Goal: Task Accomplishment & Management: Use online tool/utility

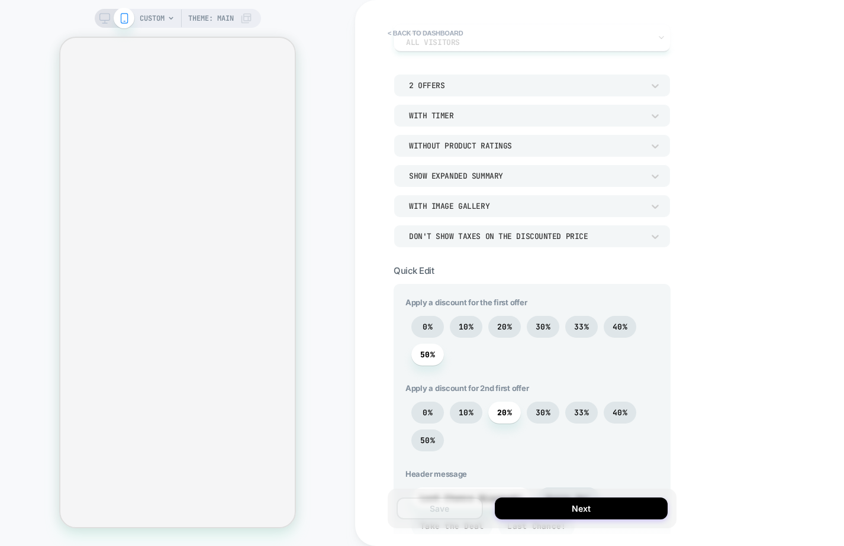
scroll to position [10, 0]
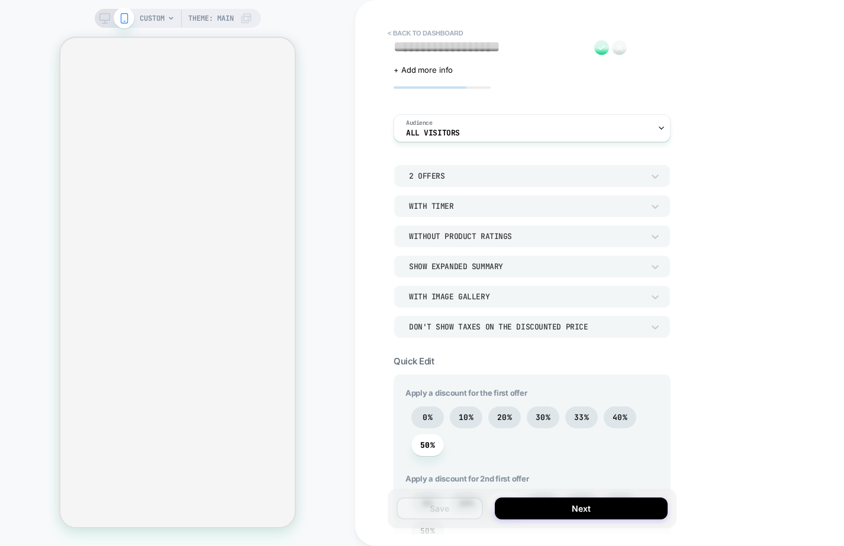
click at [471, 173] on div "2 Offers" at bounding box center [526, 176] width 234 height 10
click at [437, 211] on div "1 Offer" at bounding box center [531, 206] width 267 height 25
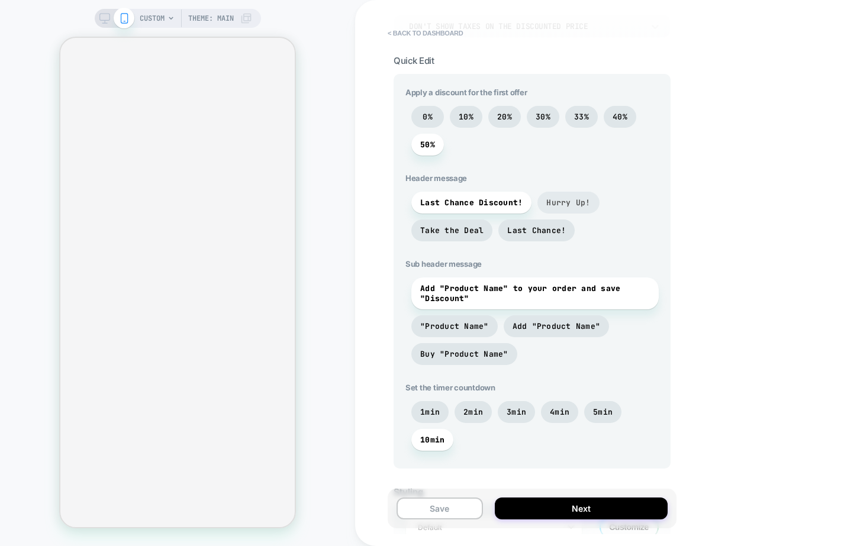
scroll to position [312, 0]
click at [534, 115] on span "30%" at bounding box center [543, 116] width 33 height 22
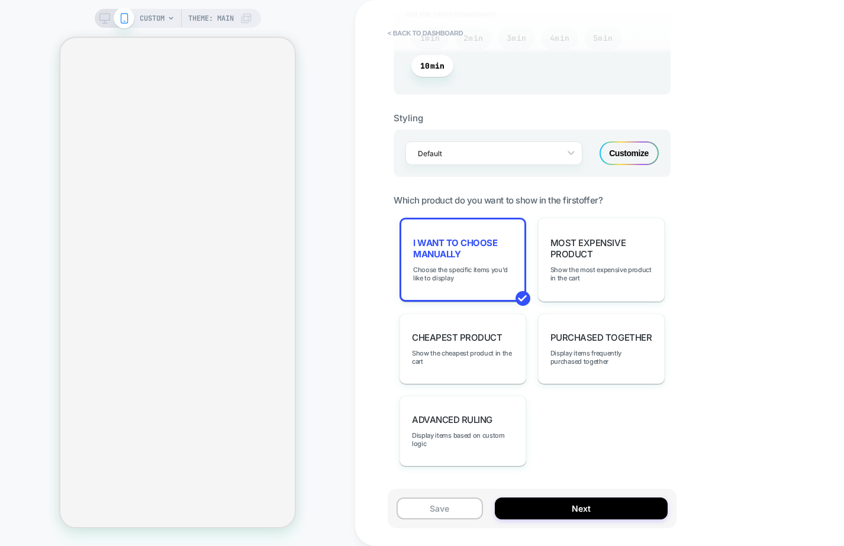
scroll to position [685, 0]
click at [518, 411] on div "Advanced Ruling Display items based on custom logic" at bounding box center [463, 430] width 127 height 70
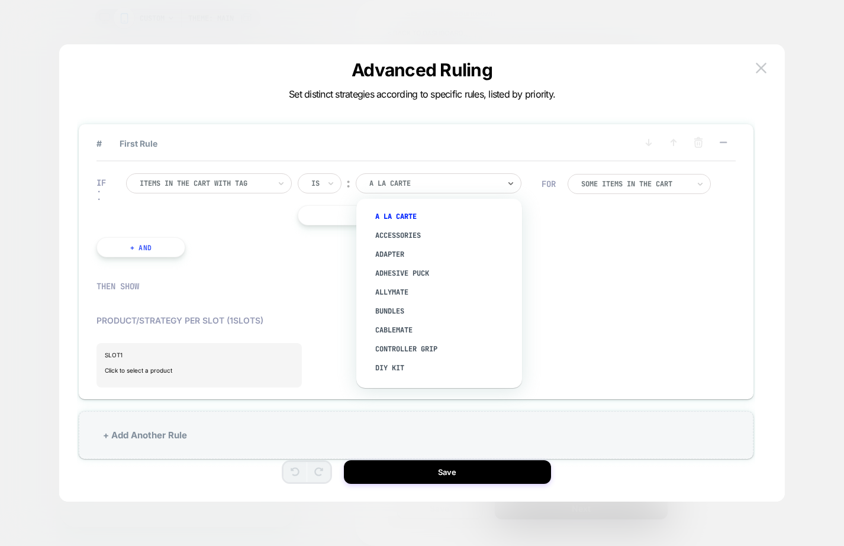
click at [402, 184] on div at bounding box center [434, 183] width 130 height 11
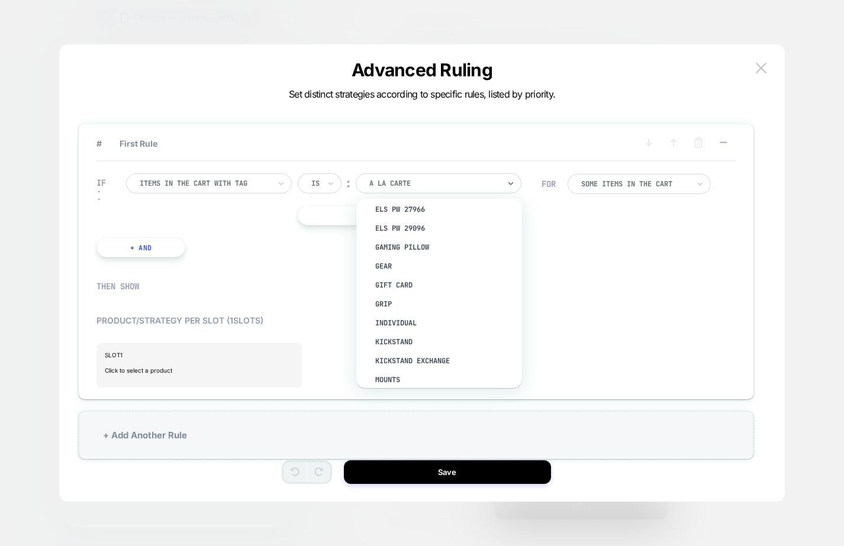
scroll to position [217, 0]
click at [430, 243] on div "Gaming Pillow" at bounding box center [445, 246] width 154 height 19
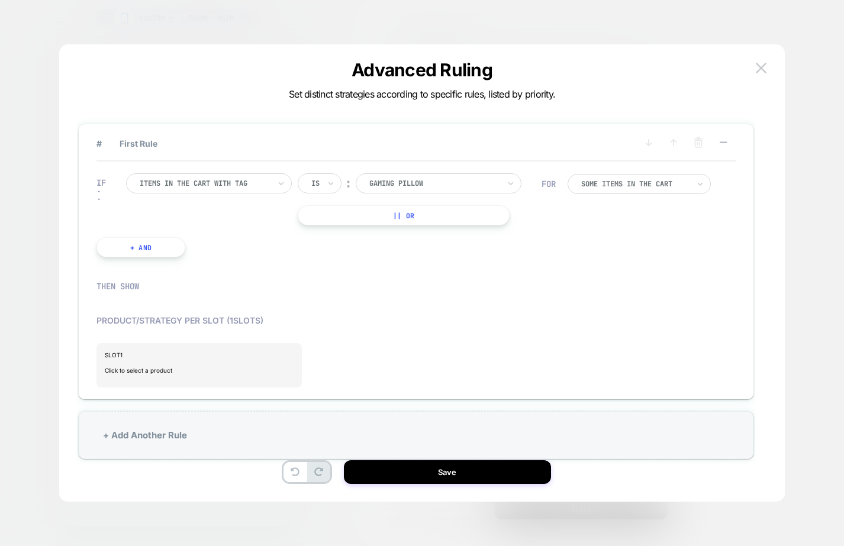
click at [161, 245] on button "+ And" at bounding box center [140, 247] width 89 height 20
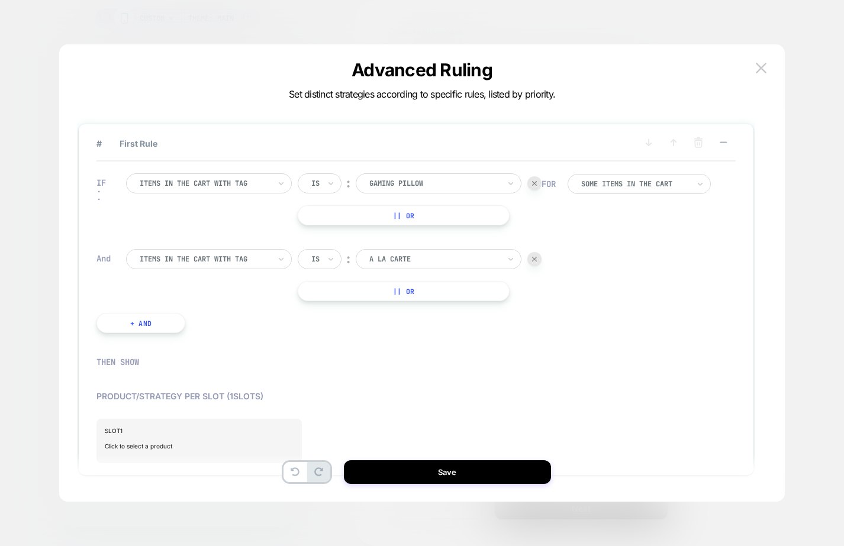
click at [326, 257] on div "Is" at bounding box center [320, 259] width 44 height 20
drag, startPoint x: 327, startPoint y: 313, endPoint x: 369, endPoint y: 295, distance: 45.6
click at [327, 313] on div "Is not" at bounding box center [348, 311] width 77 height 19
click at [427, 263] on div at bounding box center [451, 259] width 130 height 11
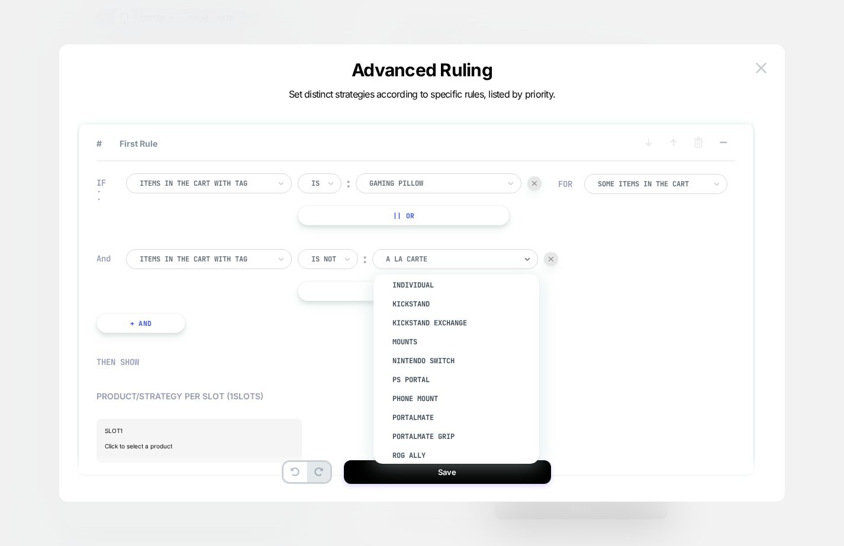
scroll to position [333, 0]
click at [426, 385] on div "Phone Mount" at bounding box center [462, 394] width 154 height 19
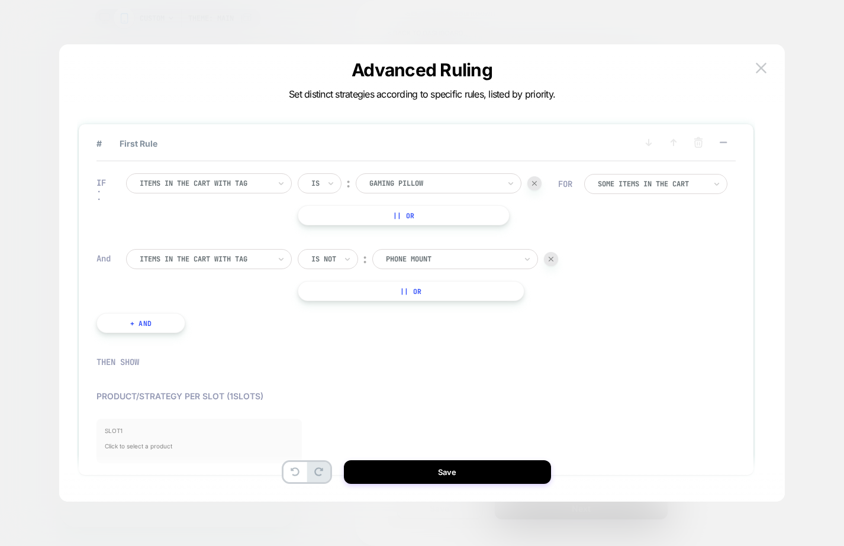
click at [140, 437] on span "Click to select a product" at bounding box center [199, 446] width 189 height 24
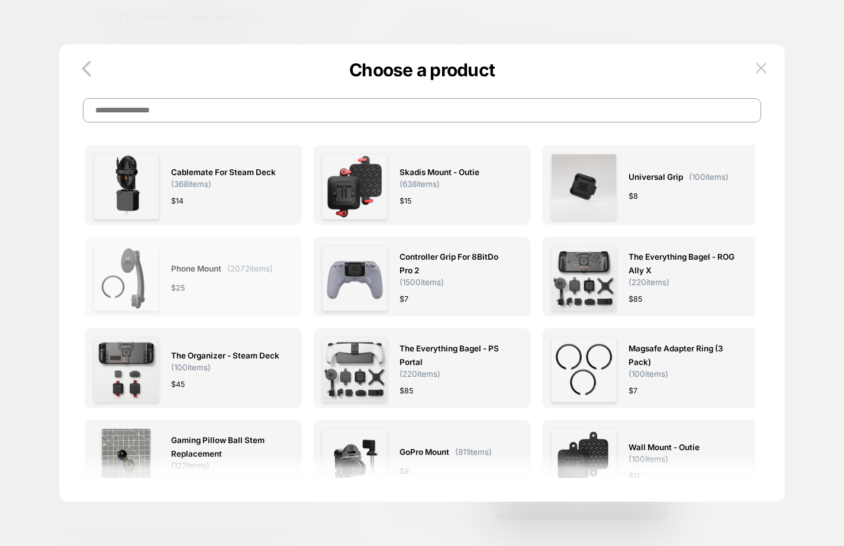
click at [217, 279] on div "Phone Mount ( 2072 items) $ 25" at bounding box center [222, 279] width 102 height 66
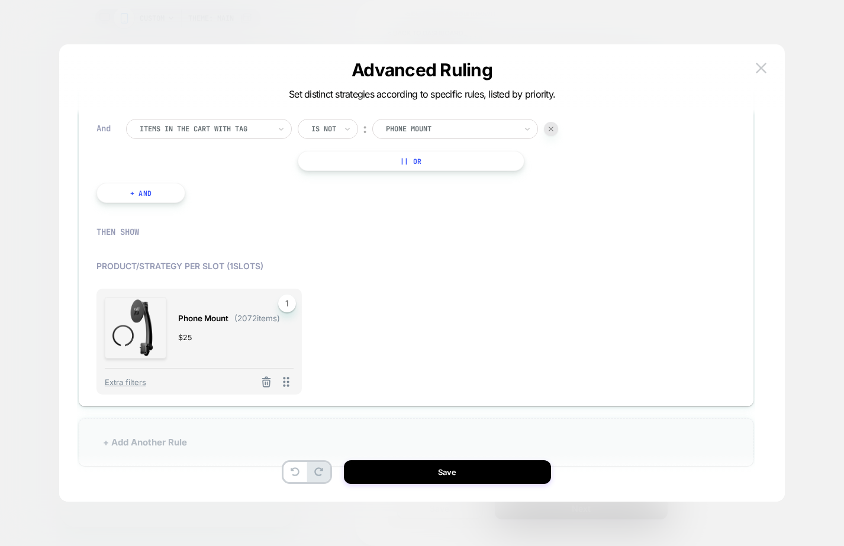
click at [118, 453] on div "+ Add Another Rule" at bounding box center [416, 442] width 675 height 48
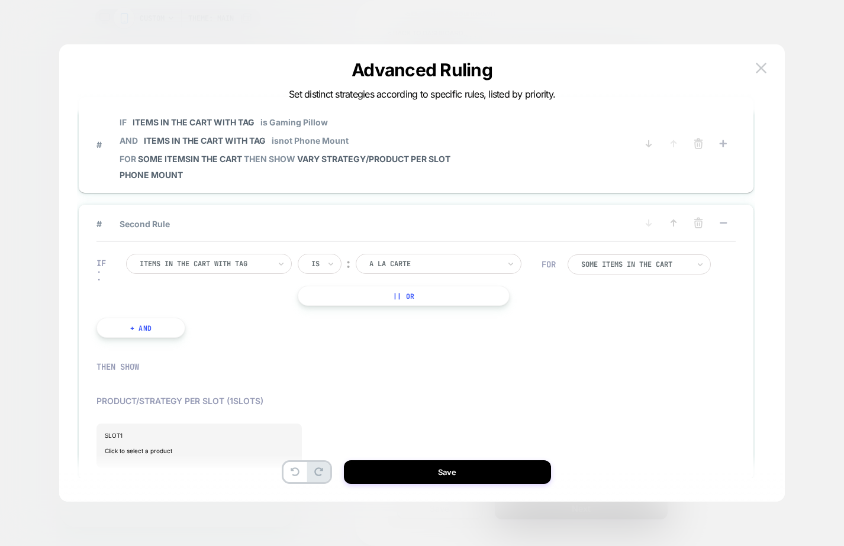
scroll to position [23, 0]
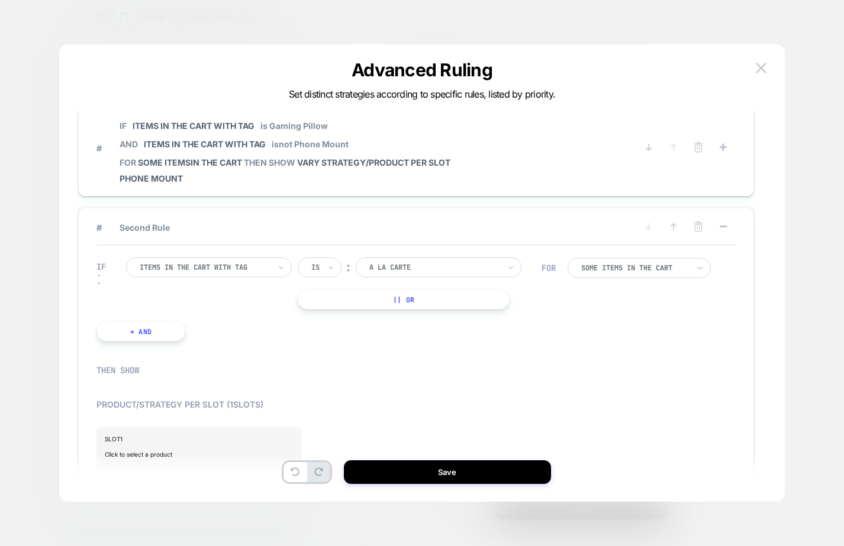
click at [195, 264] on div at bounding box center [205, 267] width 130 height 11
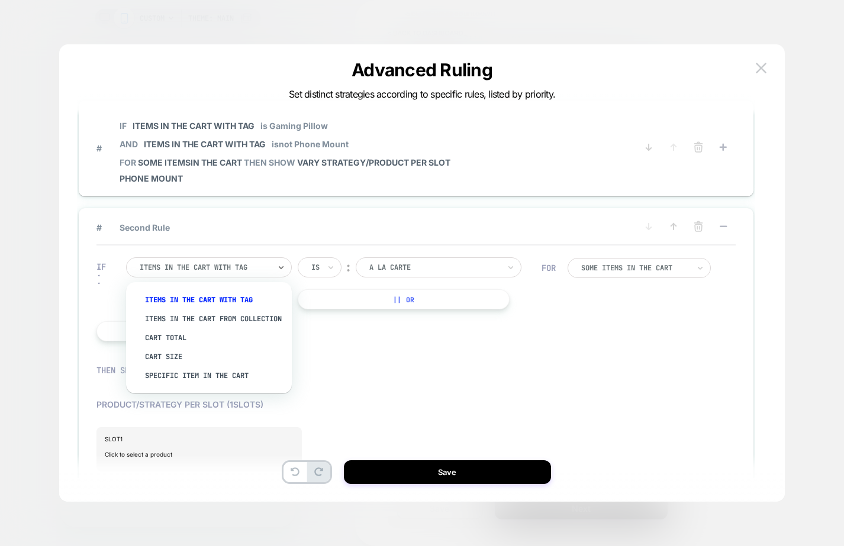
click at [450, 387] on div at bounding box center [410, 382] width 639 height 24
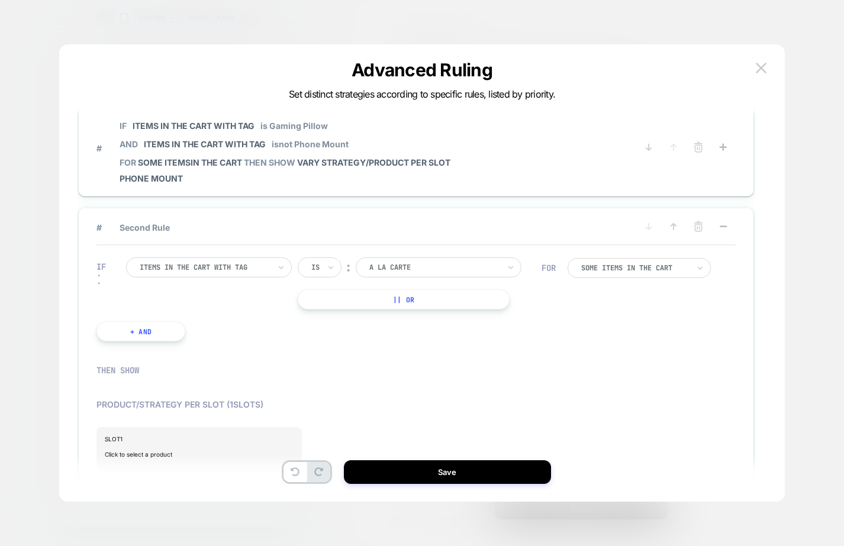
scroll to position [0, 0]
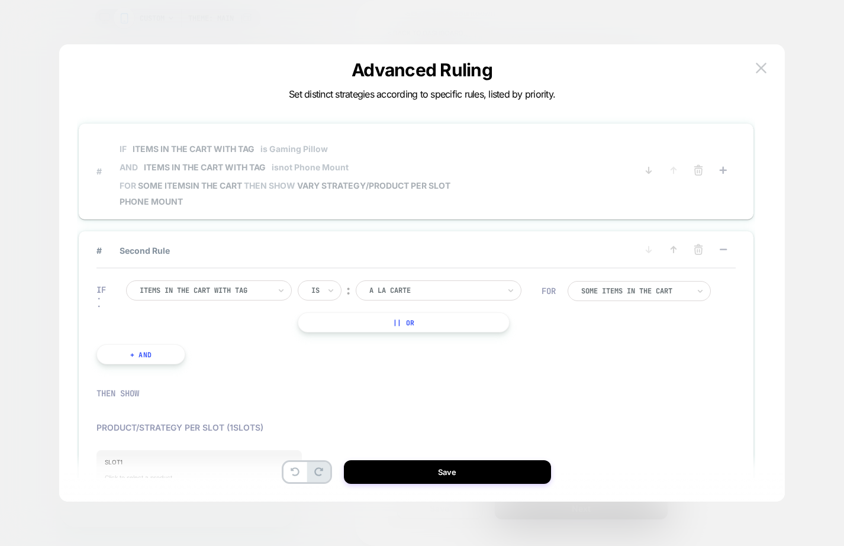
click at [499, 165] on span "# IF Items in the cart with tag is Gaming Pillow AND Items in the cart with tag…" at bounding box center [366, 171] width 540 height 71
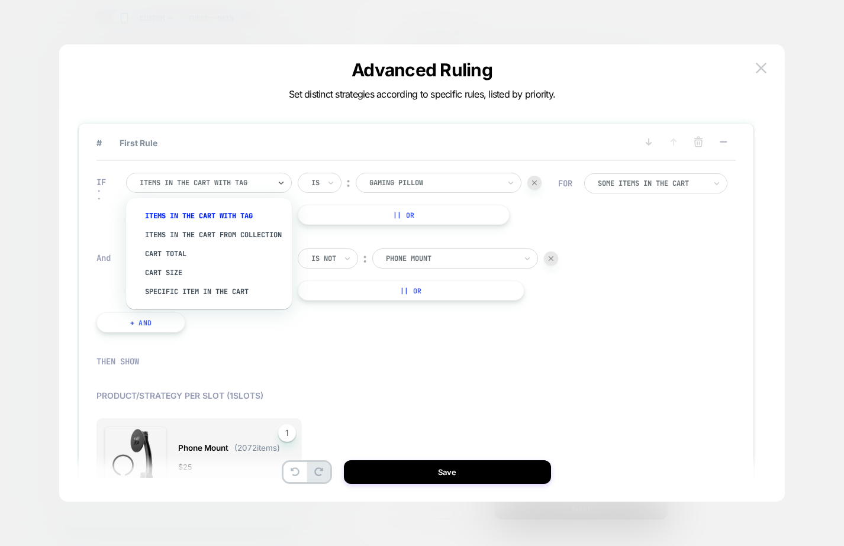
click at [192, 181] on div at bounding box center [205, 183] width 130 height 11
click at [239, 298] on div "Specific item in the cart" at bounding box center [215, 291] width 154 height 19
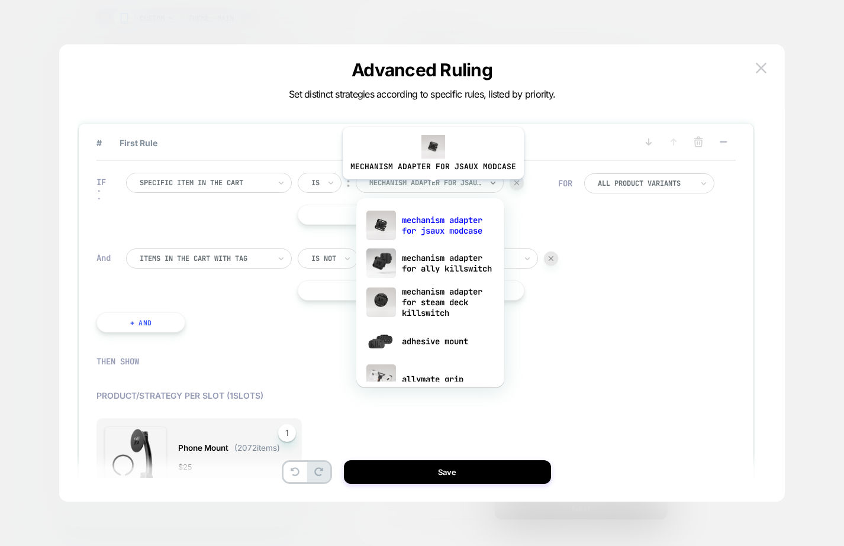
click at [431, 188] on div at bounding box center [425, 183] width 112 height 11
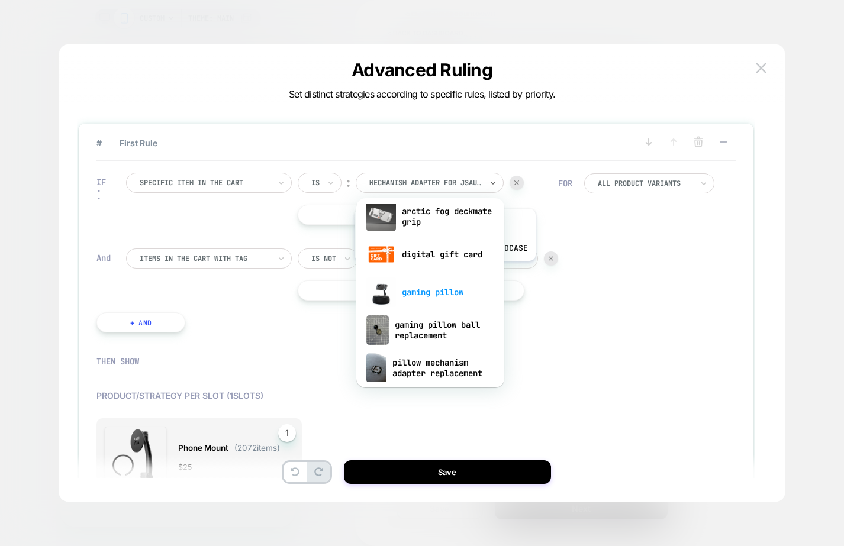
scroll to position [782, 0]
click at [419, 296] on div "gaming pillow" at bounding box center [430, 292] width 136 height 38
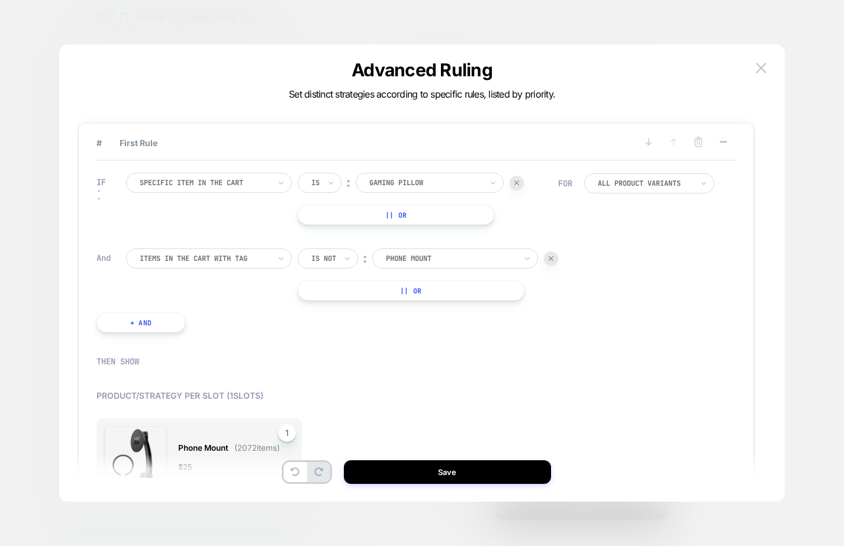
click at [418, 206] on button "|| Or" at bounding box center [396, 215] width 197 height 20
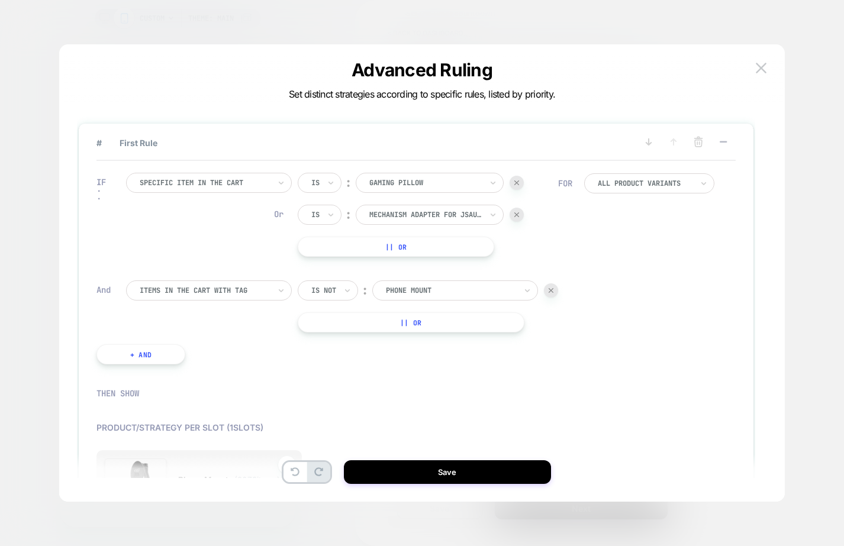
click at [404, 251] on button "|| Or" at bounding box center [396, 247] width 197 height 20
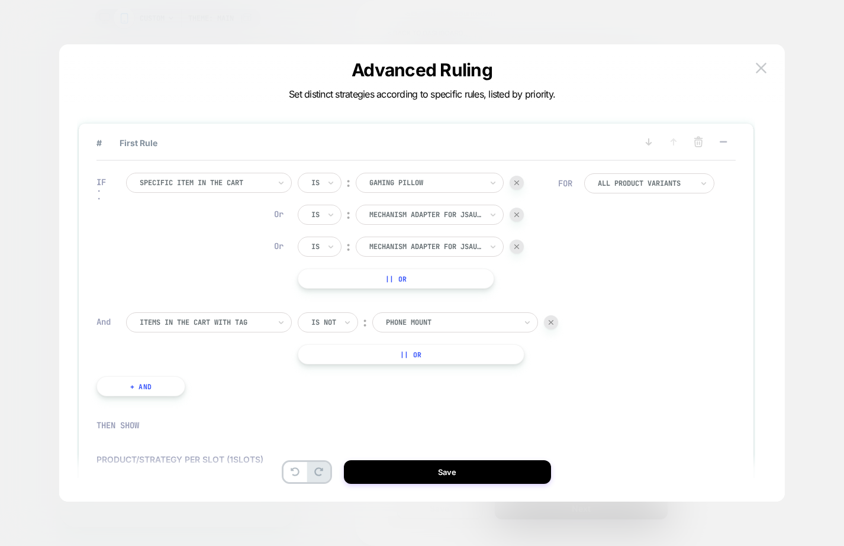
click at [518, 245] on img at bounding box center [516, 246] width 5 height 5
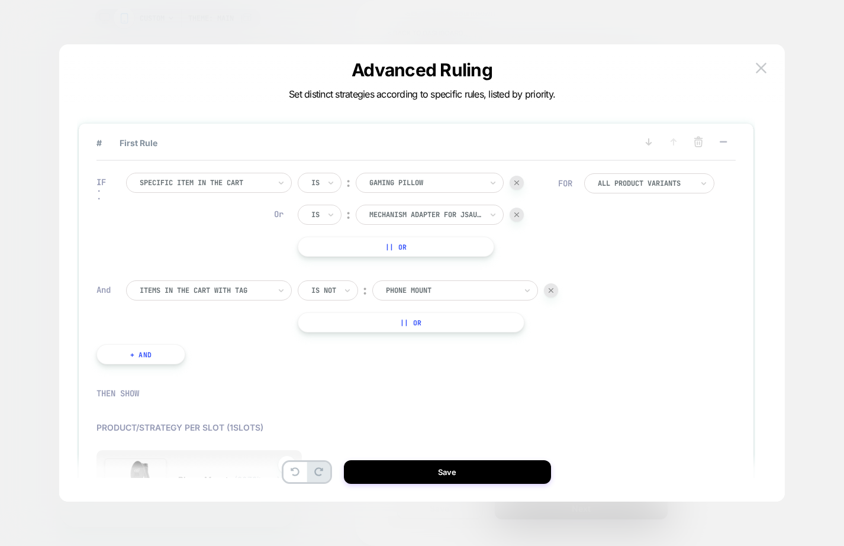
click at [517, 218] on div at bounding box center [517, 215] width 14 height 14
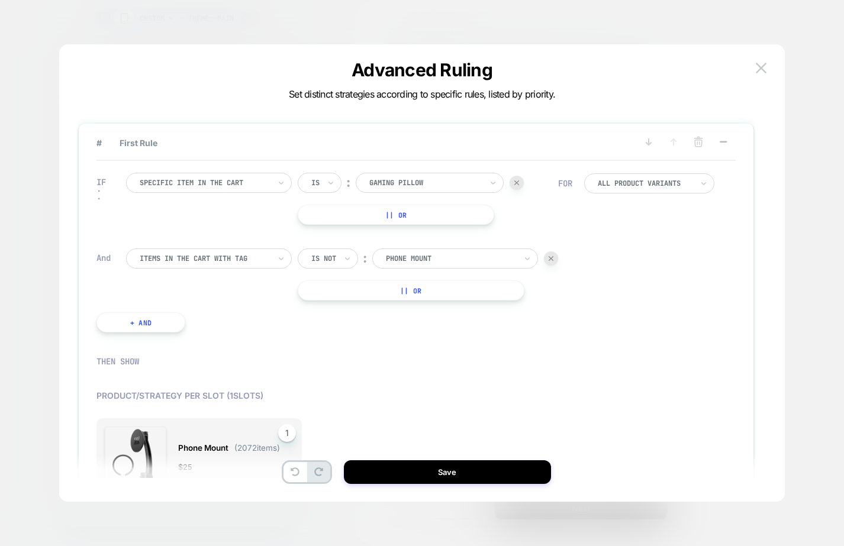
click at [257, 262] on div at bounding box center [205, 258] width 130 height 11
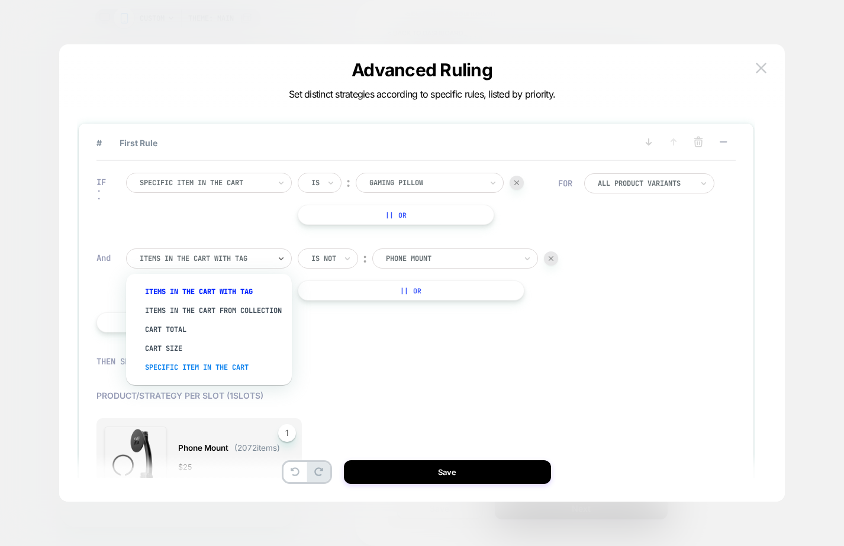
click at [217, 376] on div "Specific item in the cart" at bounding box center [215, 367] width 154 height 19
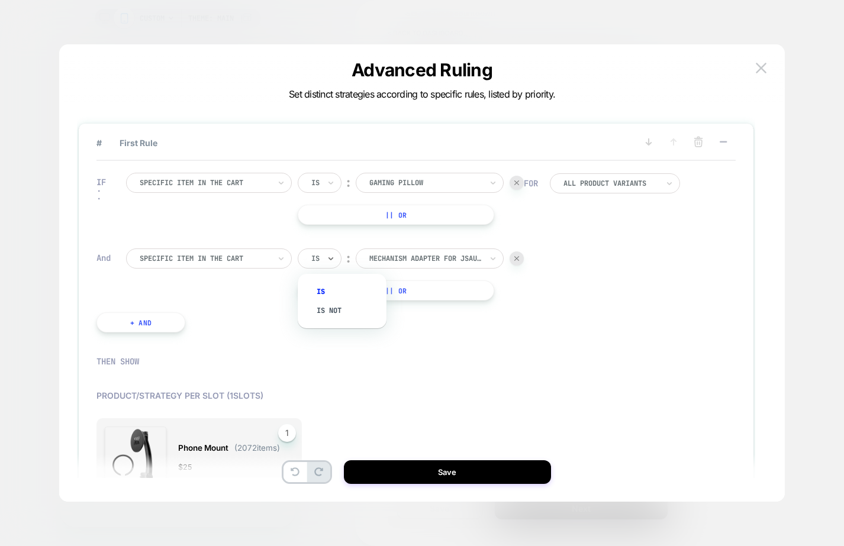
click at [323, 261] on div "Is" at bounding box center [320, 259] width 44 height 20
click at [316, 318] on div "Is not" at bounding box center [348, 310] width 77 height 19
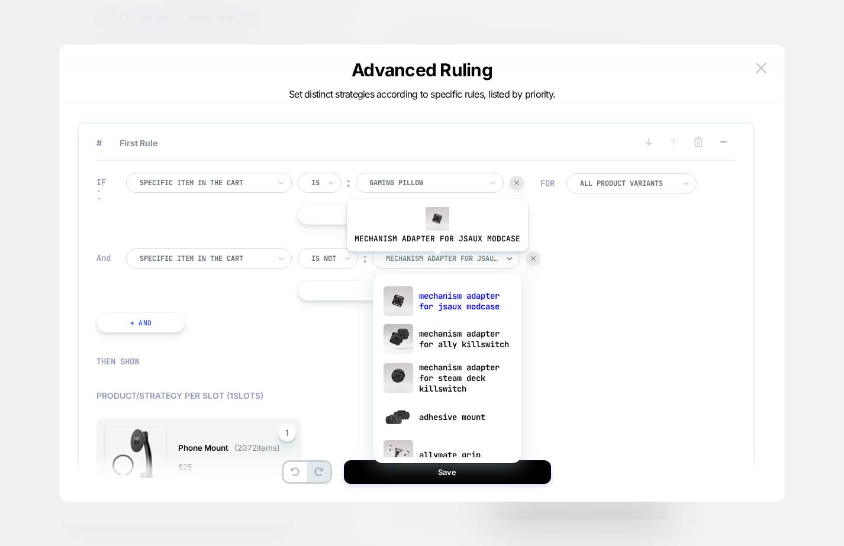
click at [436, 260] on div at bounding box center [442, 258] width 112 height 11
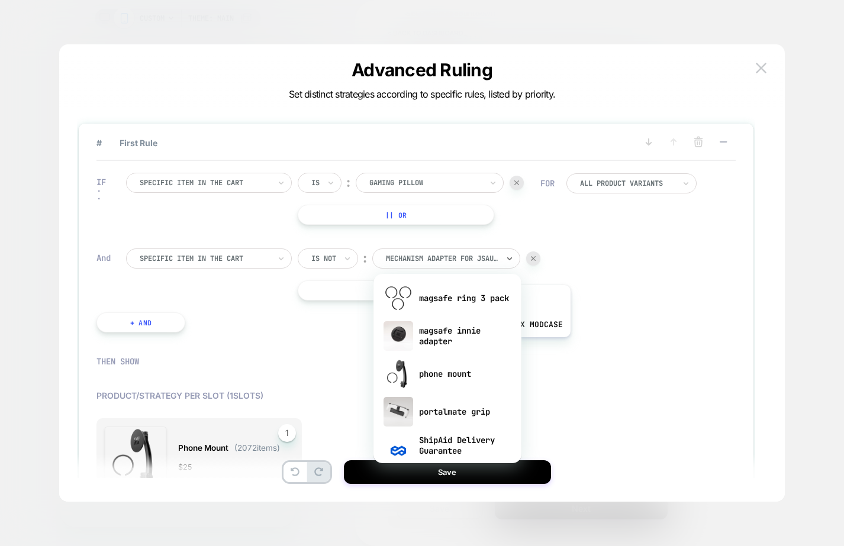
scroll to position [1233, 0]
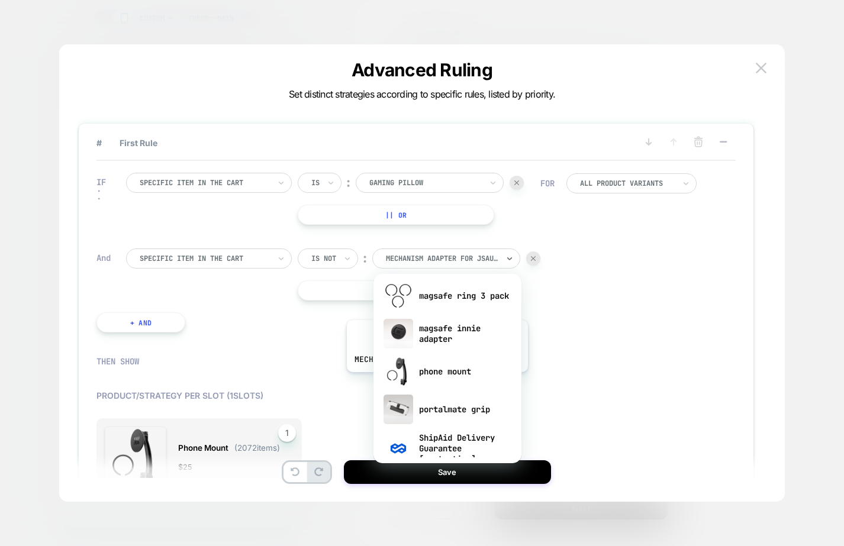
drag, startPoint x: 436, startPoint y: 381, endPoint x: 579, endPoint y: 376, distance: 143.3
click at [436, 381] on div "phone mount" at bounding box center [447, 372] width 136 height 38
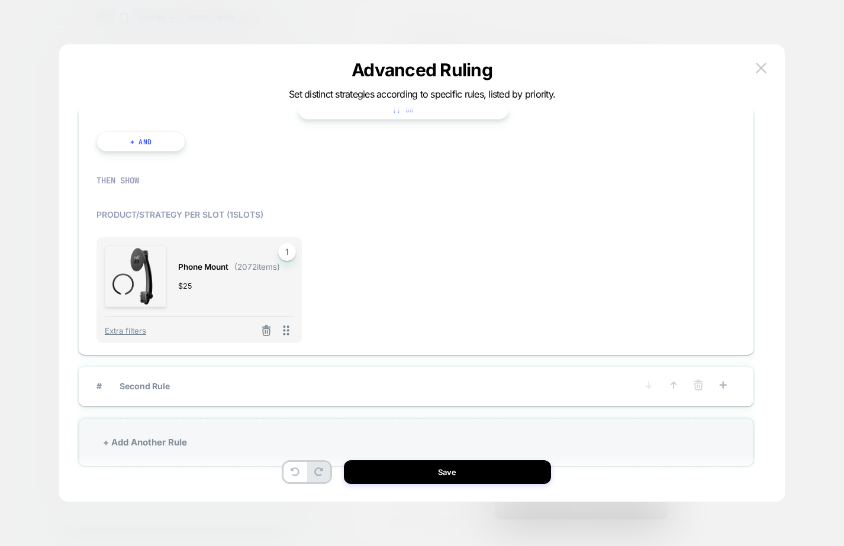
scroll to position [182, 0]
click at [508, 388] on span "# Second Rule" at bounding box center [366, 386] width 540 height 10
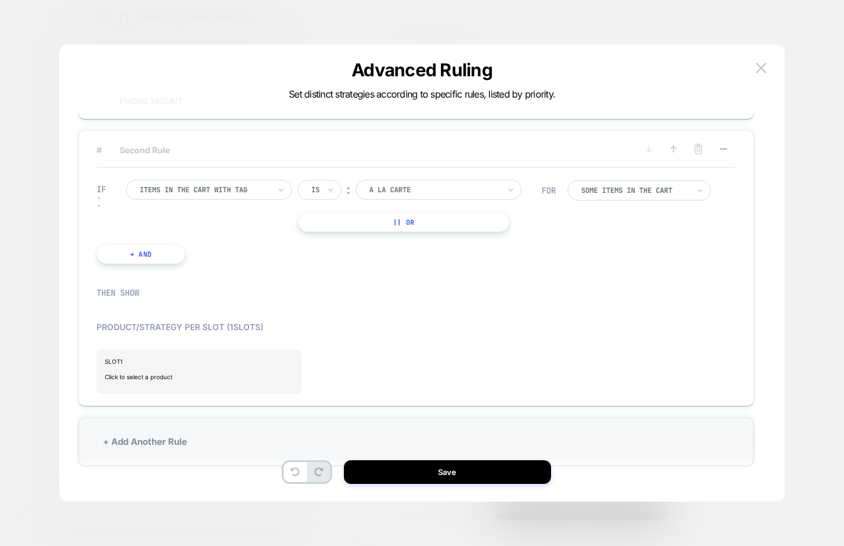
scroll to position [100, 0]
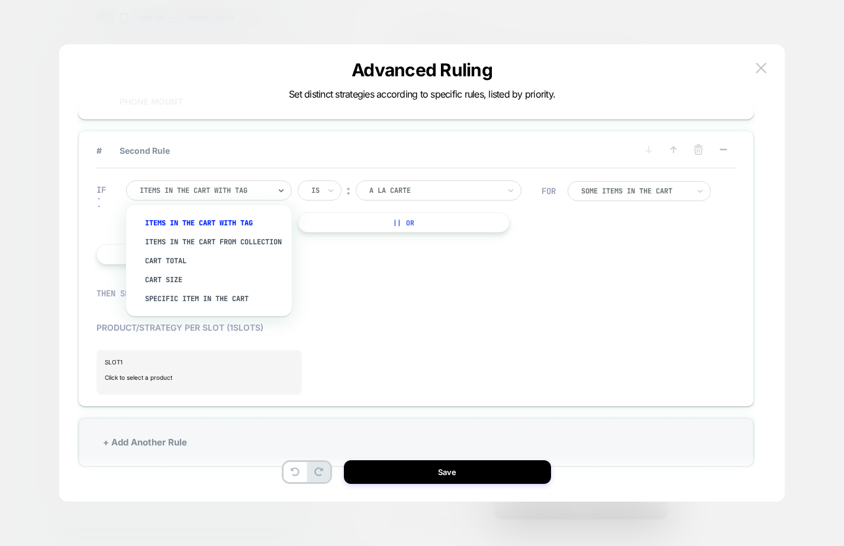
click at [268, 196] on div "Items in the cart with tag" at bounding box center [205, 190] width 133 height 13
click at [188, 267] on div "Cart Total" at bounding box center [215, 261] width 154 height 19
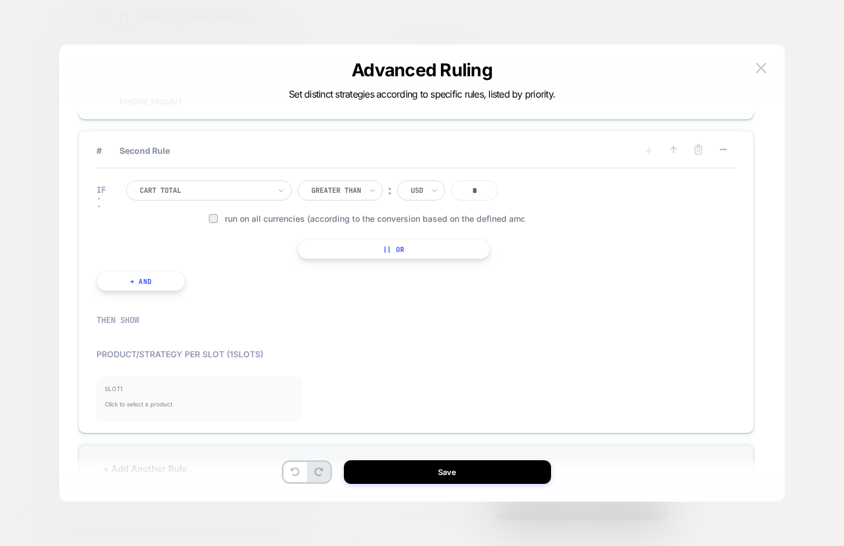
click at [181, 408] on span "Click to select a product" at bounding box center [199, 404] width 189 height 24
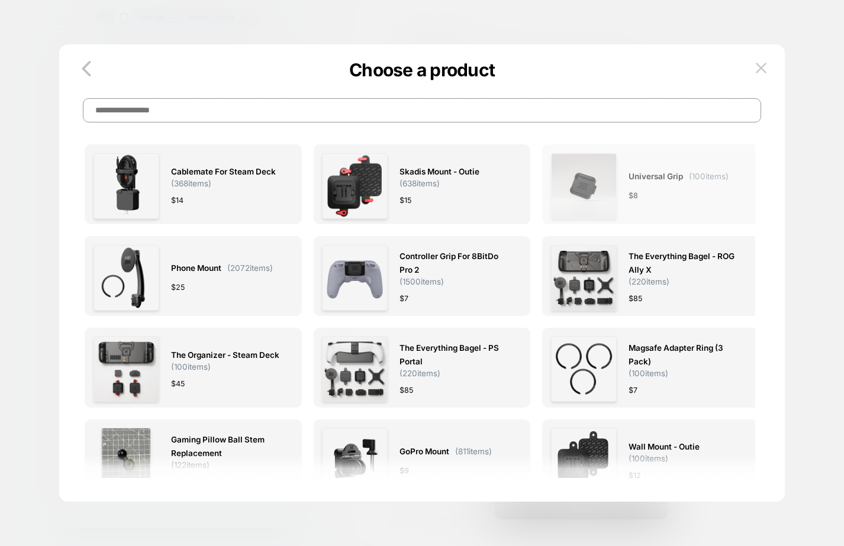
click at [688, 207] on div "Universal Grip ( 100 items) $ 8" at bounding box center [679, 186] width 100 height 66
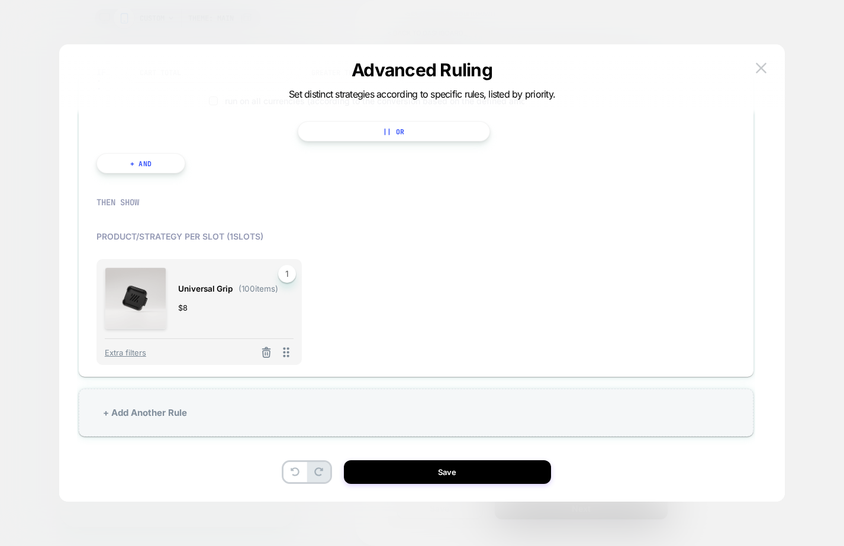
scroll to position [188, 0]
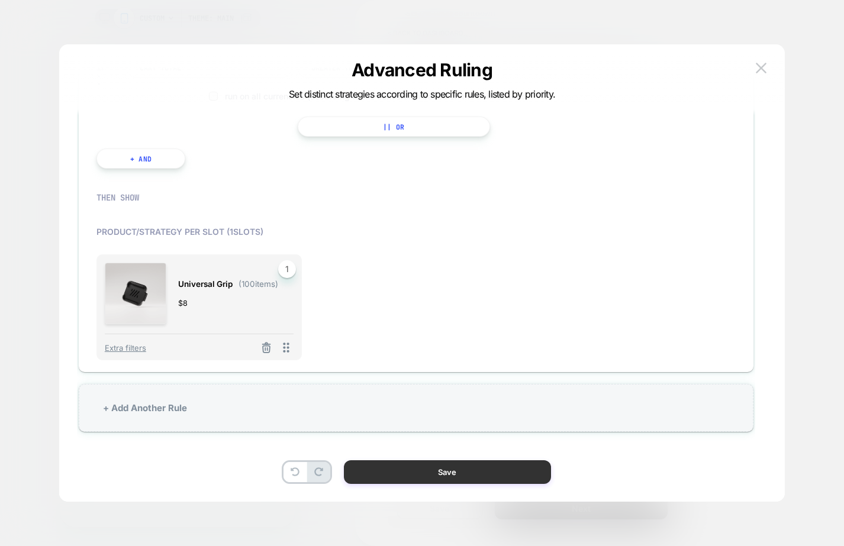
click at [404, 472] on button "Save" at bounding box center [447, 472] width 207 height 24
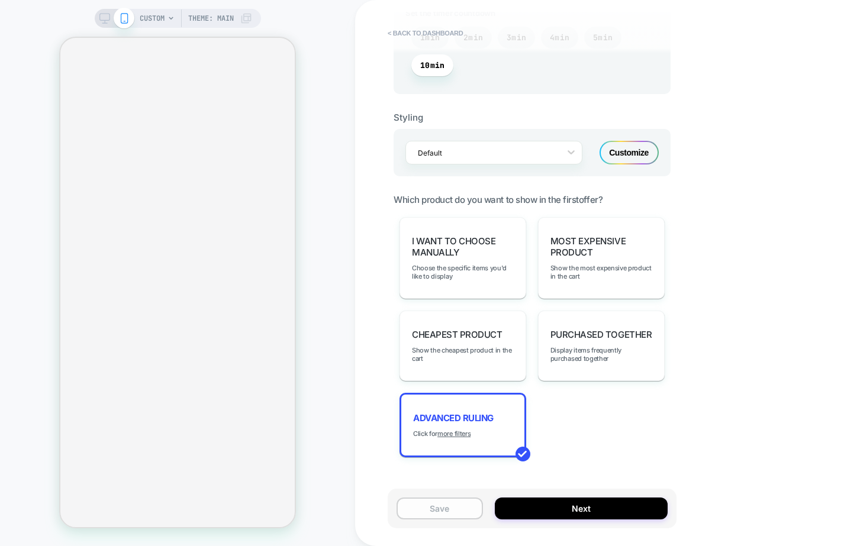
click at [436, 511] on button "Save" at bounding box center [440, 509] width 86 height 22
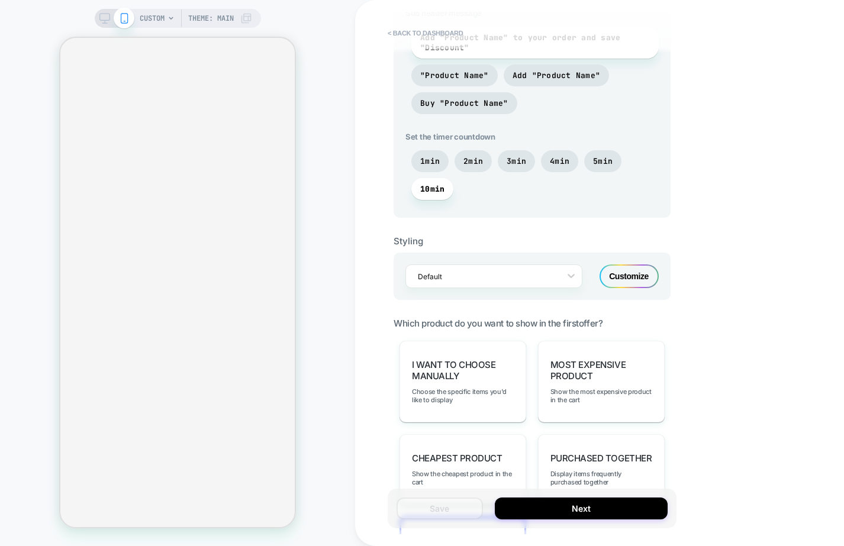
scroll to position [534, 0]
